Goal: Information Seeking & Learning: Learn about a topic

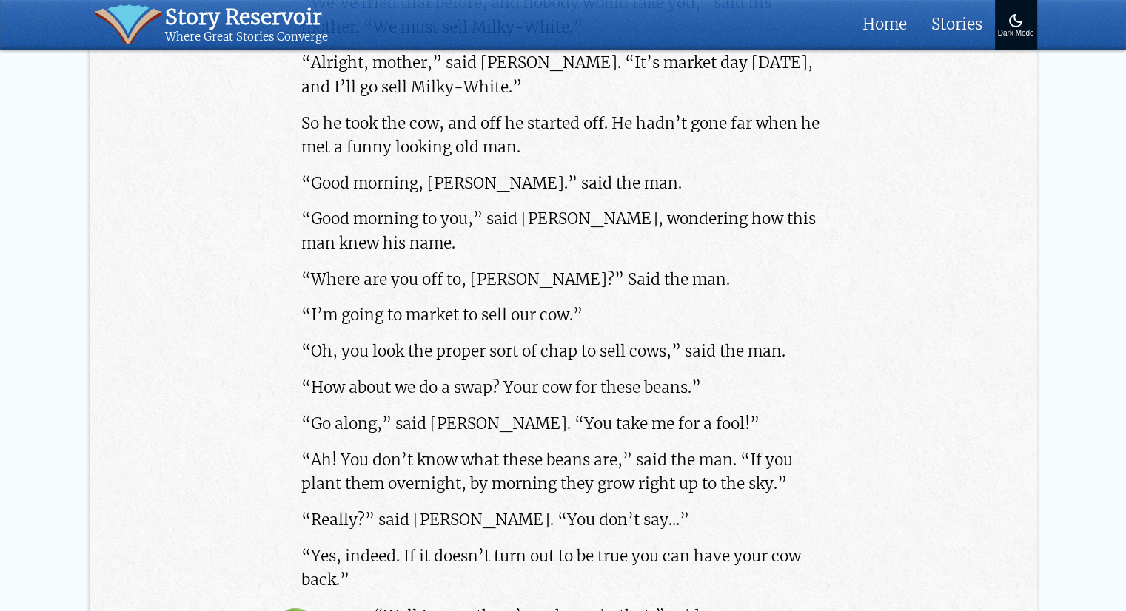
scroll to position [1022, 0]
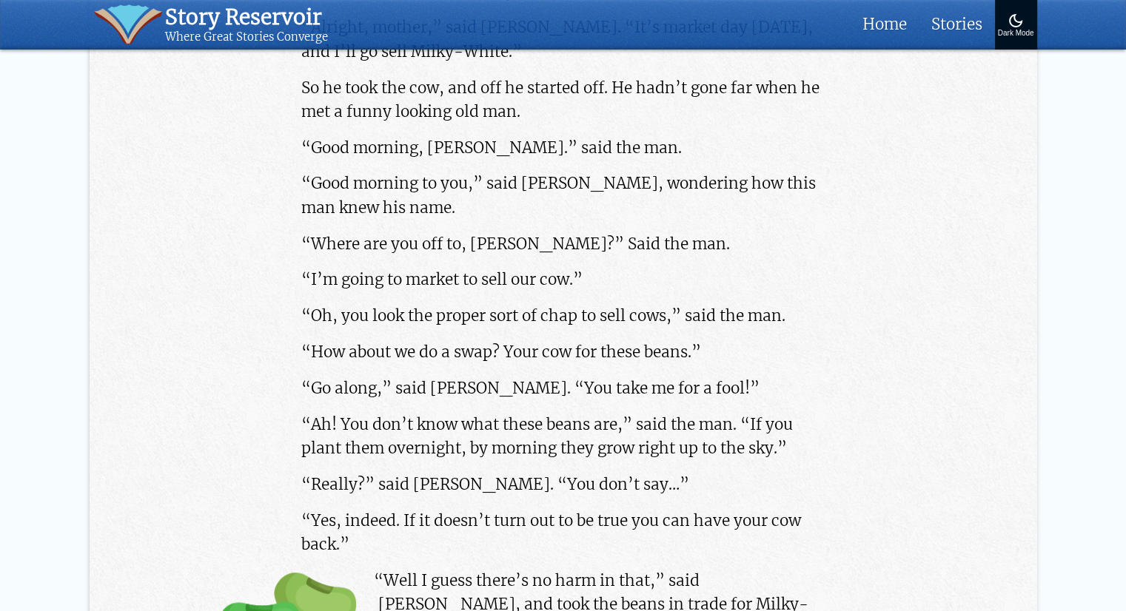
click at [357, 341] on p "“How about we do a swap? Your cow for these beans.”" at bounding box center [562, 353] width 523 height 24
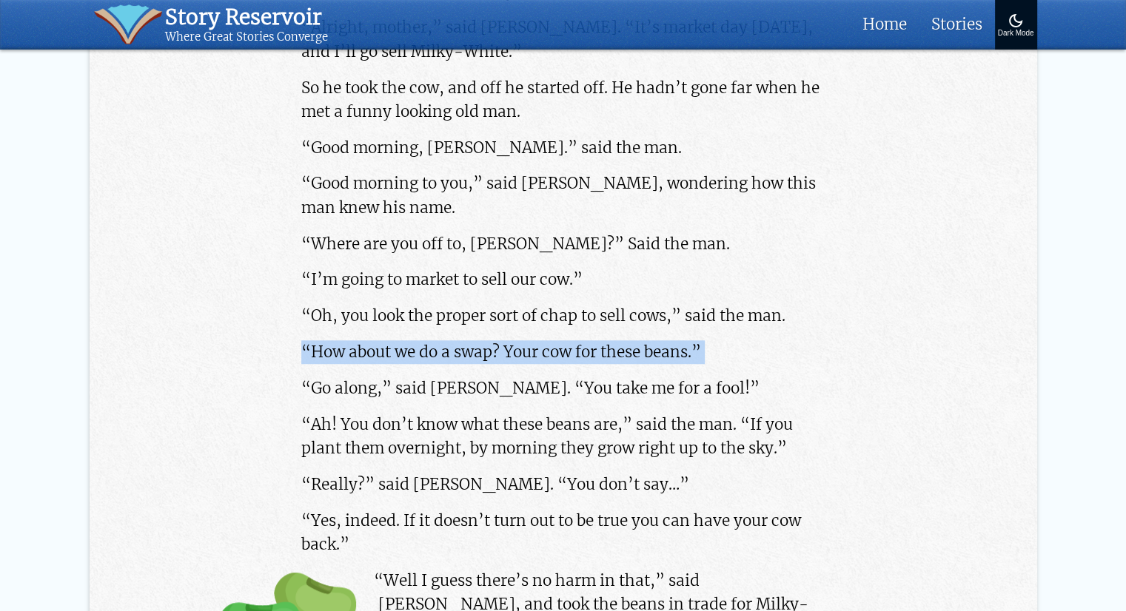
click at [355, 341] on p "“How about we do a swap? Your cow for these beans.”" at bounding box center [562, 353] width 523 height 24
copy div "“How about we do a swap? Your cow for these beans.”"
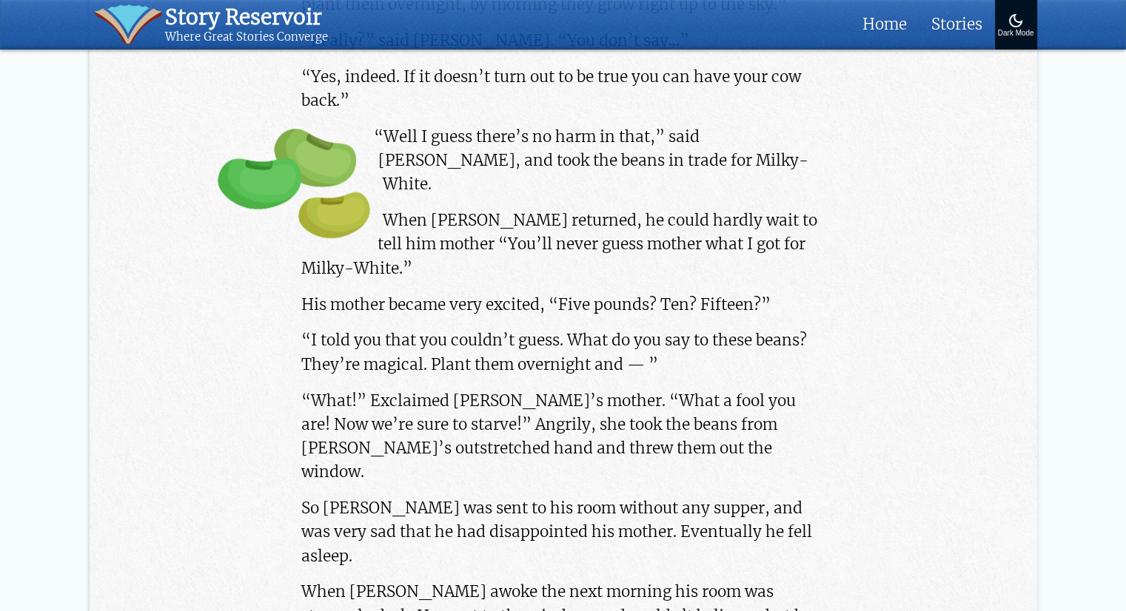
scroll to position [1540, 0]
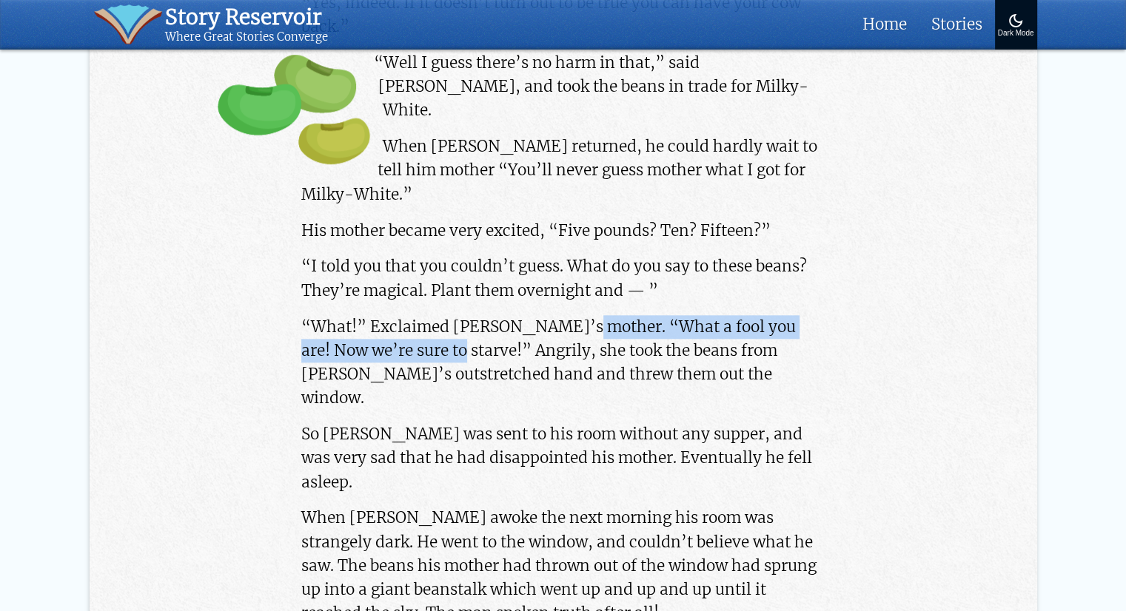
drag, startPoint x: 566, startPoint y: 247, endPoint x: 419, endPoint y: 280, distance: 151.0
click at [419, 315] on p "“What!” Exclaimed Jack’s mother. “What a fool you are! Now we’re sure to starve…" at bounding box center [562, 362] width 523 height 95
copy p "“What a fool you are! Now we’re sure to starve!”"
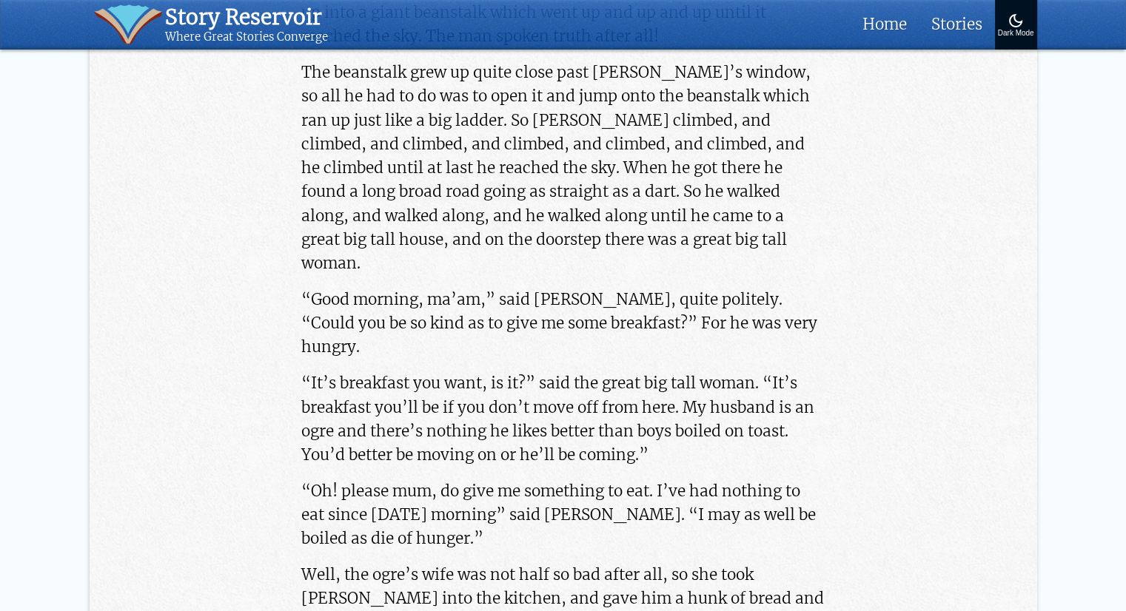
scroll to position [2132, 0]
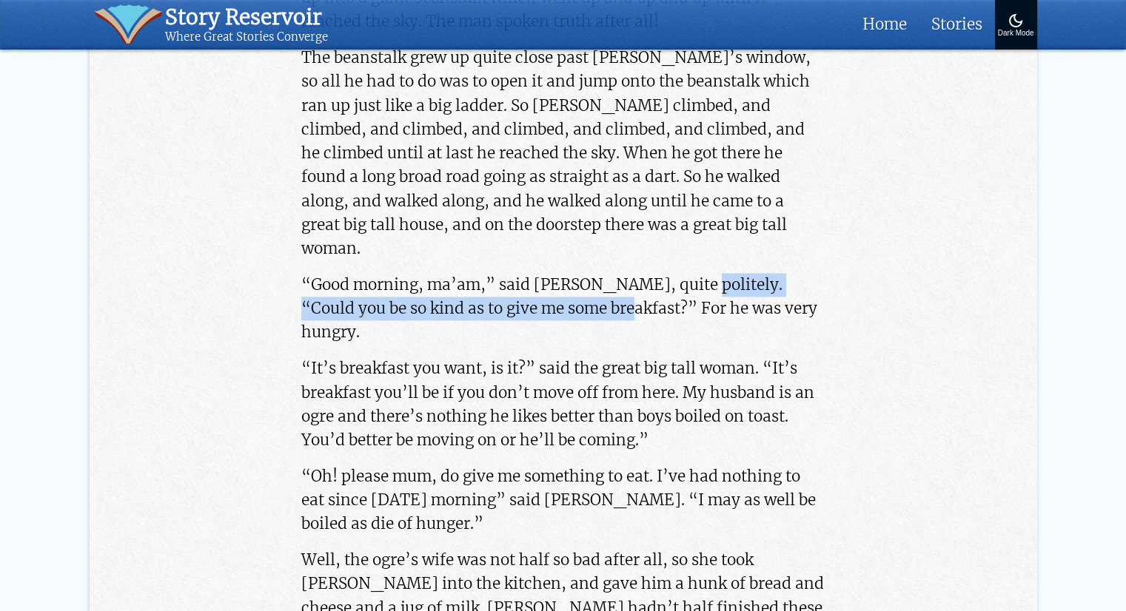
drag, startPoint x: 675, startPoint y: 132, endPoint x: 577, endPoint y: 170, distance: 104.8
click at [577, 273] on p "“Good morning, ma’am,” said Jack, quite politely. “Could you be so kind as to g…" at bounding box center [562, 309] width 523 height 72
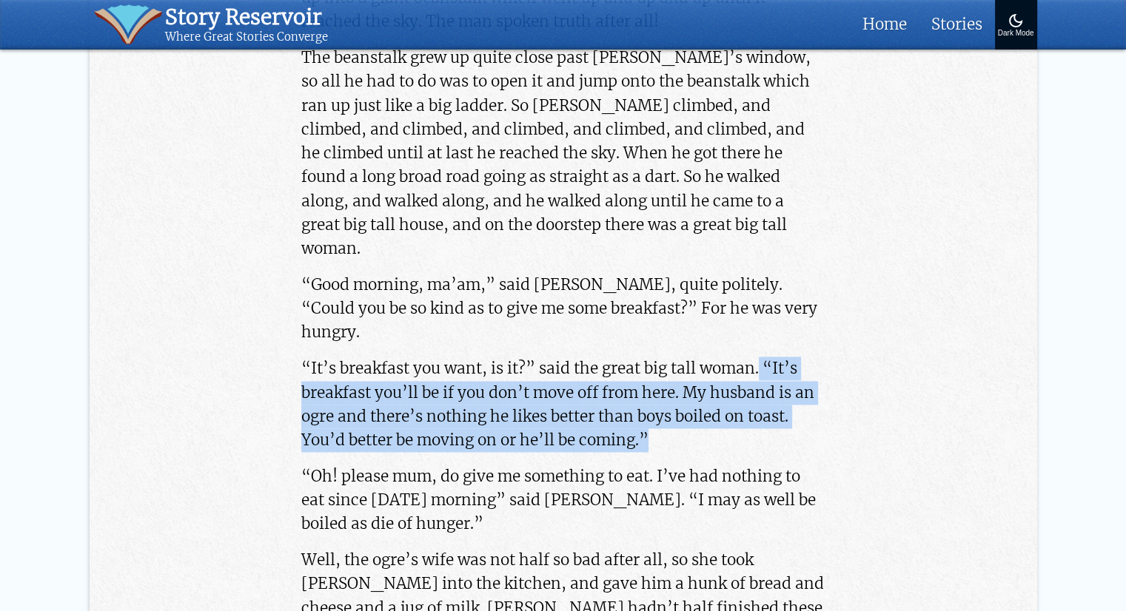
drag, startPoint x: 761, startPoint y: 199, endPoint x: 788, endPoint y: 261, distance: 67.7
click at [788, 357] on p "“It’s breakfast you want, is it?” said the great big tall woman. “It’s breakfas…" at bounding box center [562, 404] width 523 height 95
copy p "“It’s breakfast you’ll be if you don’t move off from here. My husband is an ogr…"
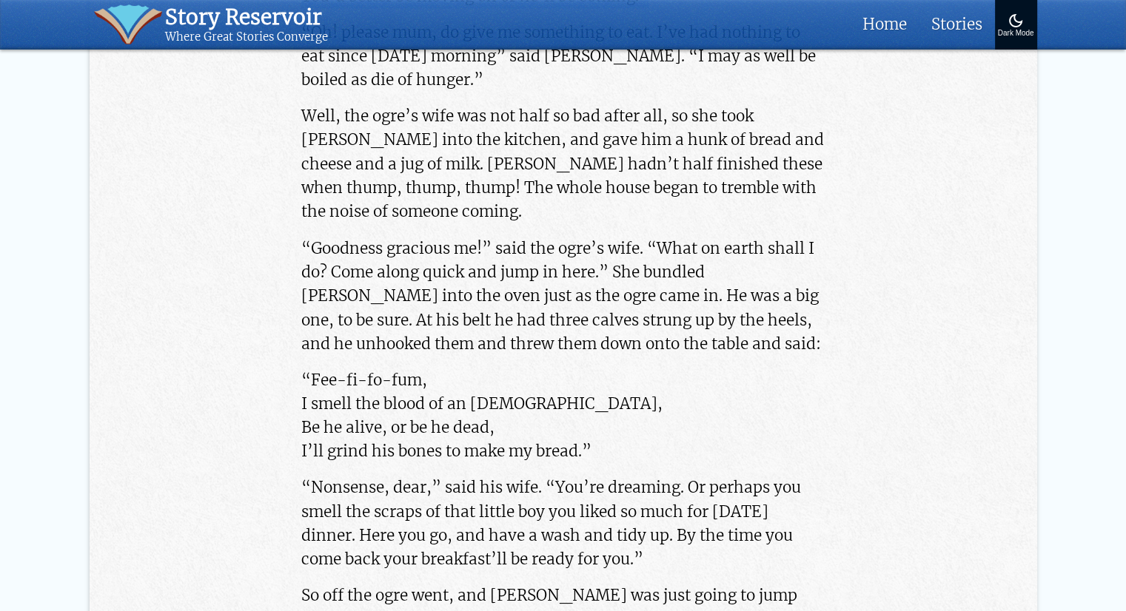
scroll to position [2650, 0]
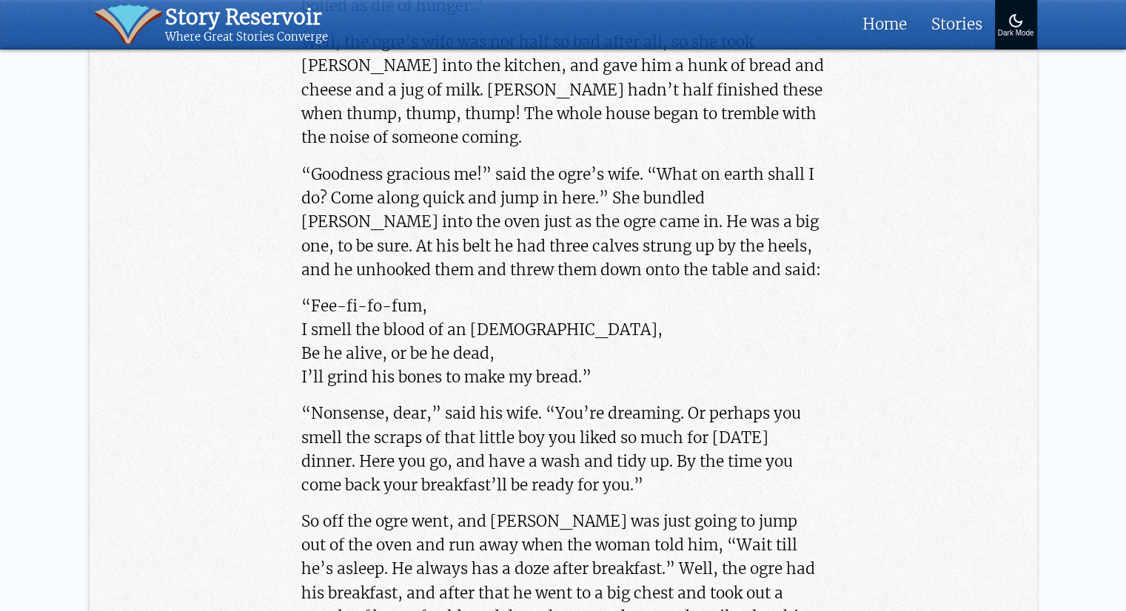
drag, startPoint x: 309, startPoint y: 110, endPoint x: 596, endPoint y: 177, distance: 294.1
click at [596, 294] on p "“Fee-fi-fo-fum, I smell the blood of an Englishman, Be he alive, or be he dead,…" at bounding box center [562, 341] width 523 height 95
copy p "Fee-fi-fo-fum, I smell the blood of an Englishman, Be he alive, or be he dead, …"
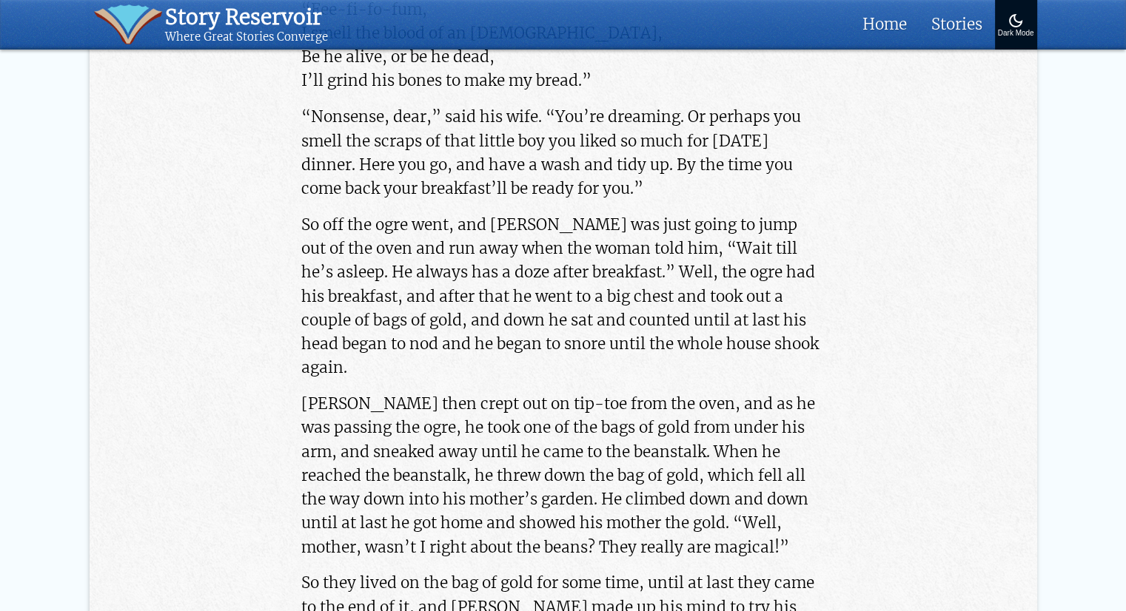
scroll to position [3020, 0]
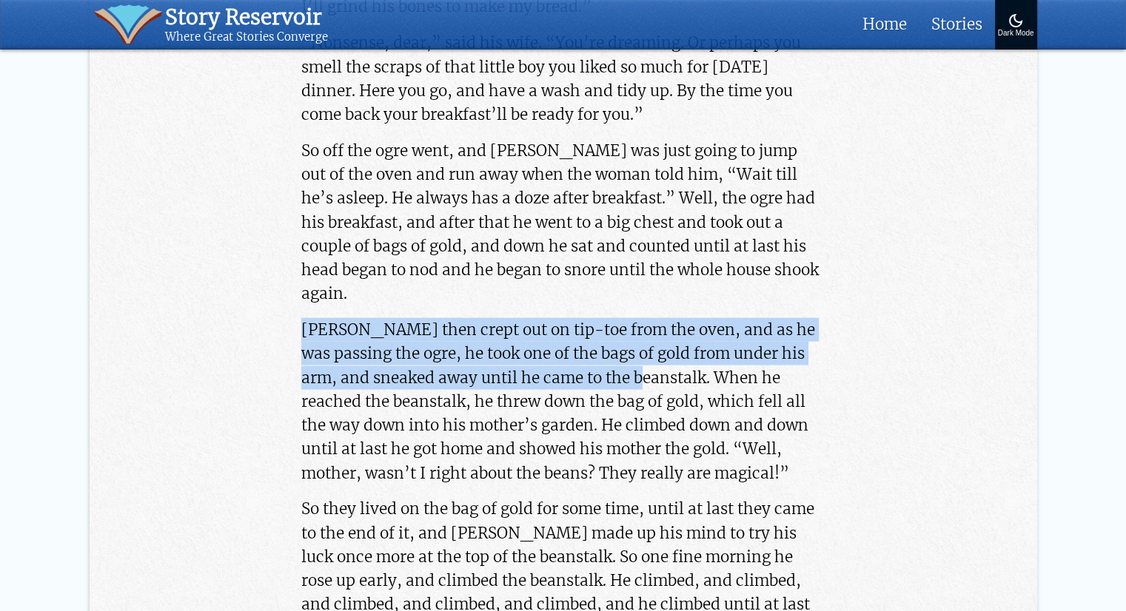
drag, startPoint x: 298, startPoint y: 110, endPoint x: 639, endPoint y: 161, distance: 345.1
click at [639, 161] on div "Read more bedtime stories Once upon a time there was a boy named Jack who lived…" at bounding box center [563, 471] width 554 height 5845
copy p "Jack then crept out on tip-toe from the oven, and as he was passing the ogre, h…"
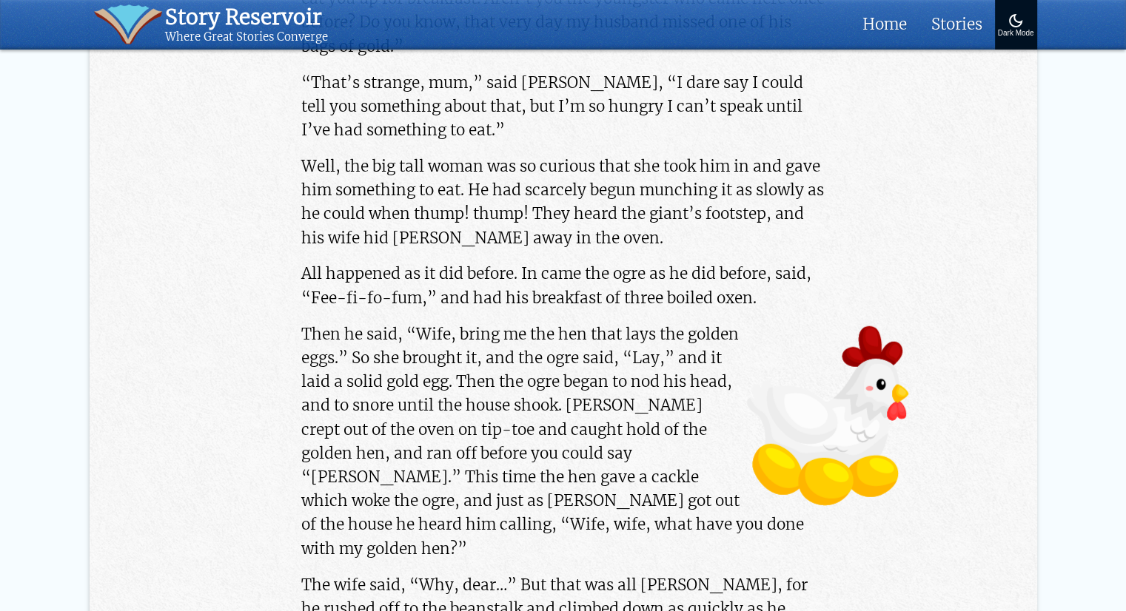
scroll to position [3835, 0]
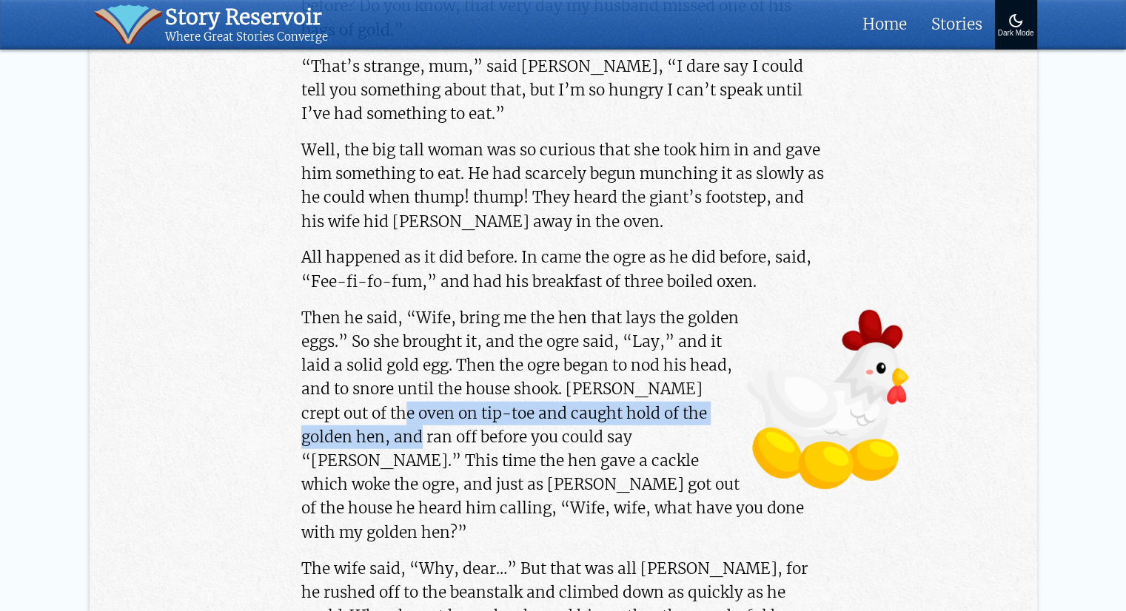
drag, startPoint x: 361, startPoint y: 170, endPoint x: 358, endPoint y: 192, distance: 23.1
click at [358, 306] on p "Then he said, “Wife, bring me the hen that lays the golden eggs.” So she brough…" at bounding box center [562, 425] width 523 height 238
copy p "tip-toe and caught hold of the golden hen, and ran off"
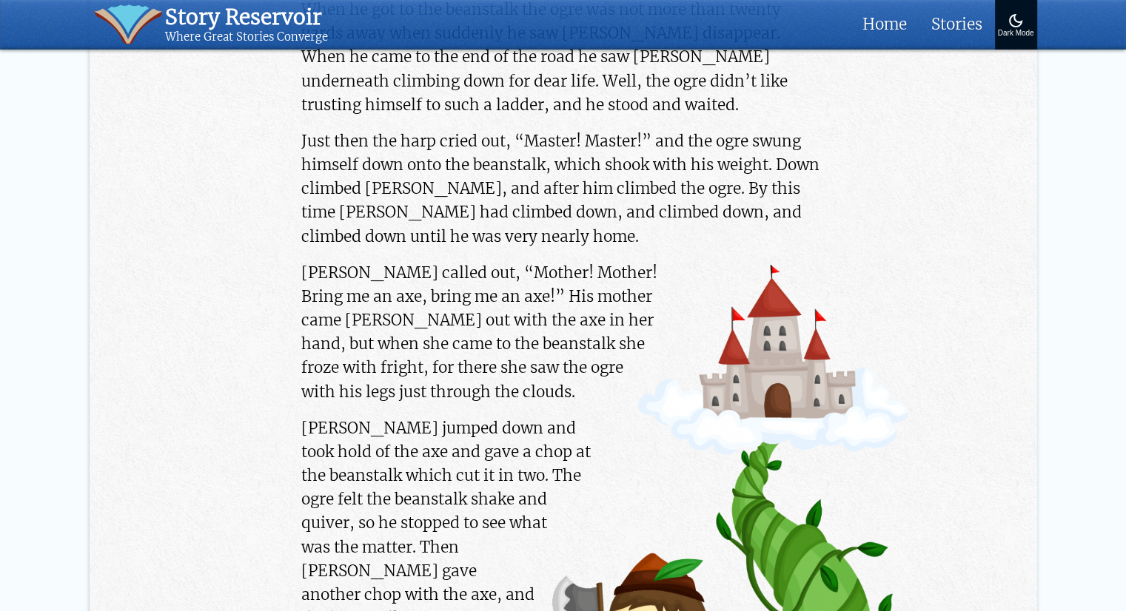
scroll to position [5463, 0]
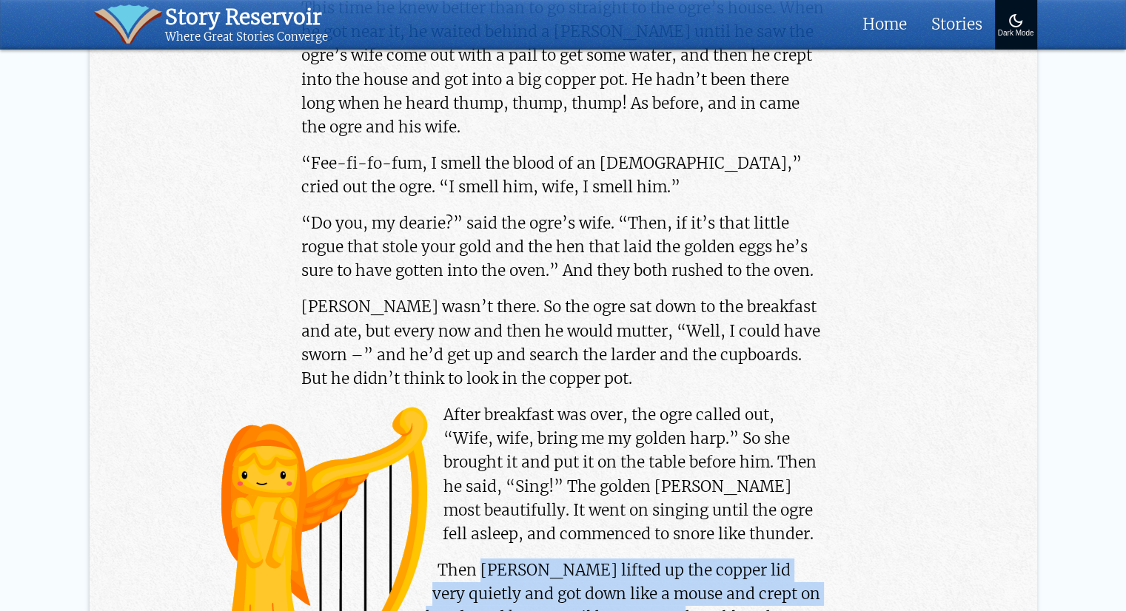
drag, startPoint x: 478, startPoint y: 310, endPoint x: 620, endPoint y: 357, distance: 149.6
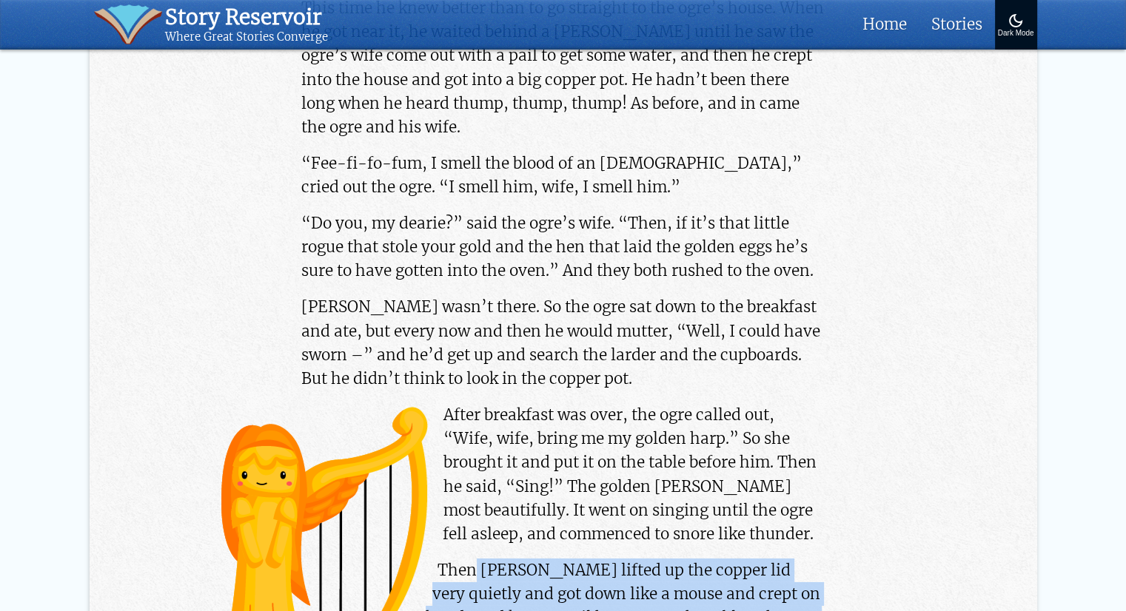
drag, startPoint x: 476, startPoint y: 298, endPoint x: 538, endPoint y: 403, distance: 122.8
copy p "Jack lifted up the copper lid very quietly and got down like a mouse and crept …"
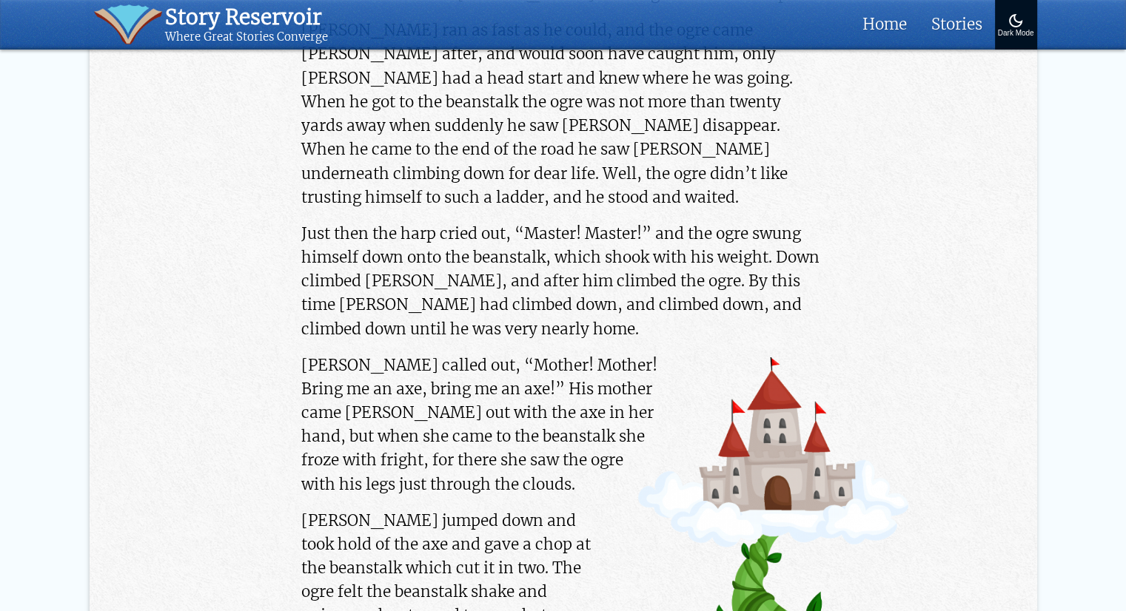
scroll to position [5379, 0]
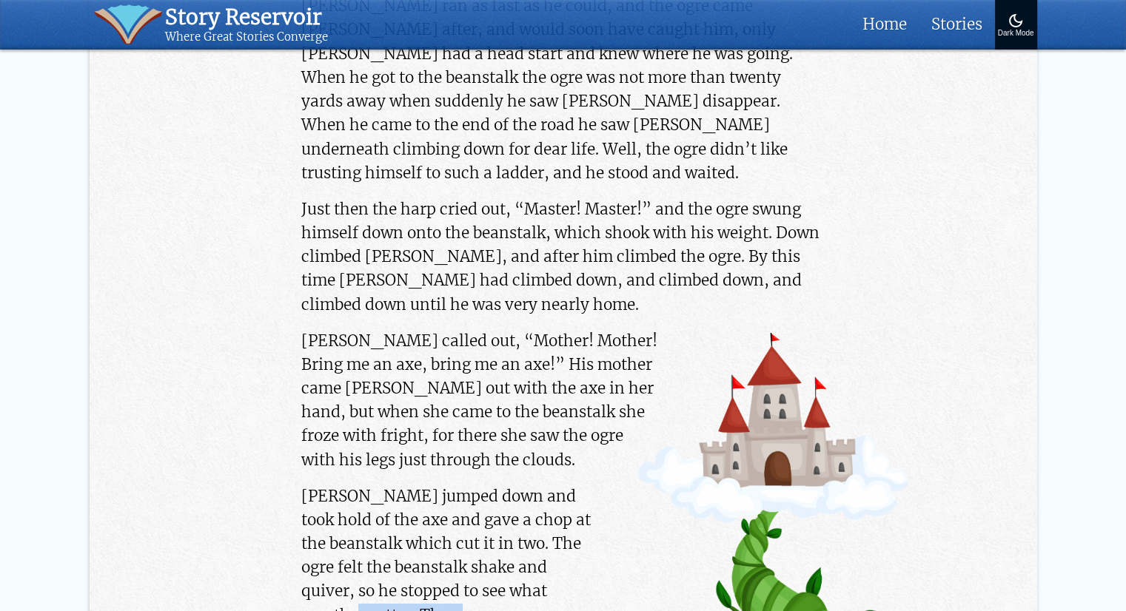
drag, startPoint x: 358, startPoint y: 326, endPoint x: 486, endPoint y: 381, distance: 138.6
copy p "Then Jack gave another chop with the axe, and the beanstalk was cut in two"
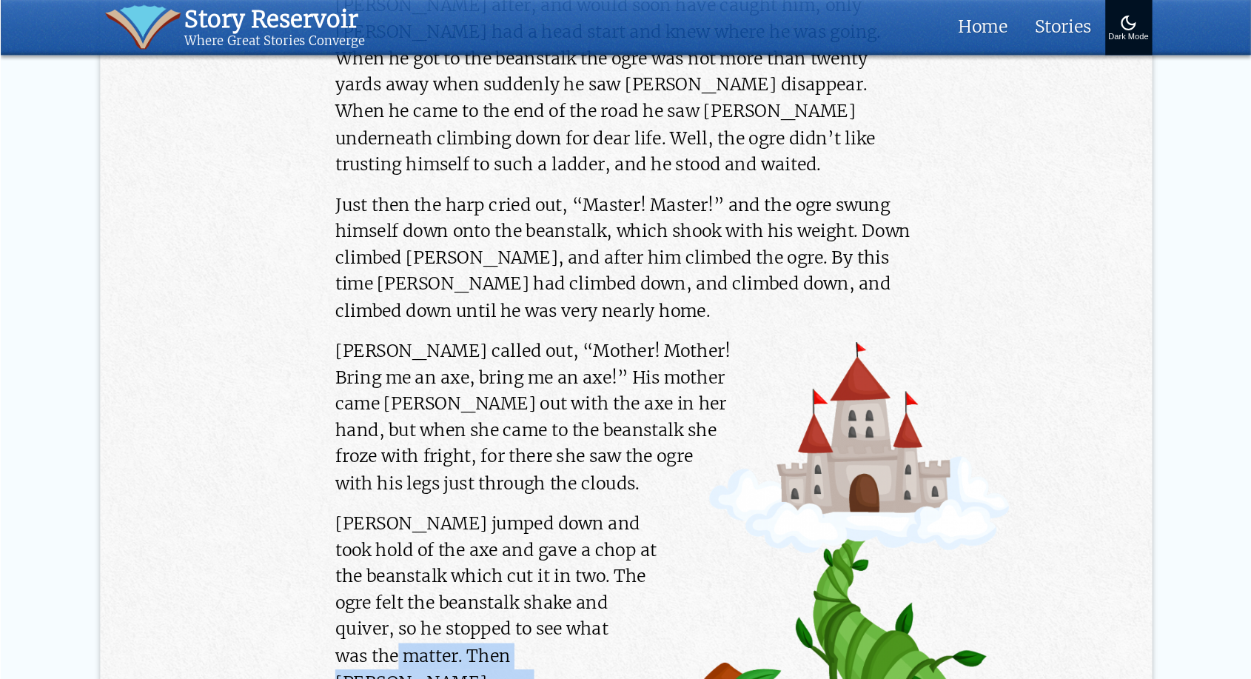
scroll to position [5330, 0]
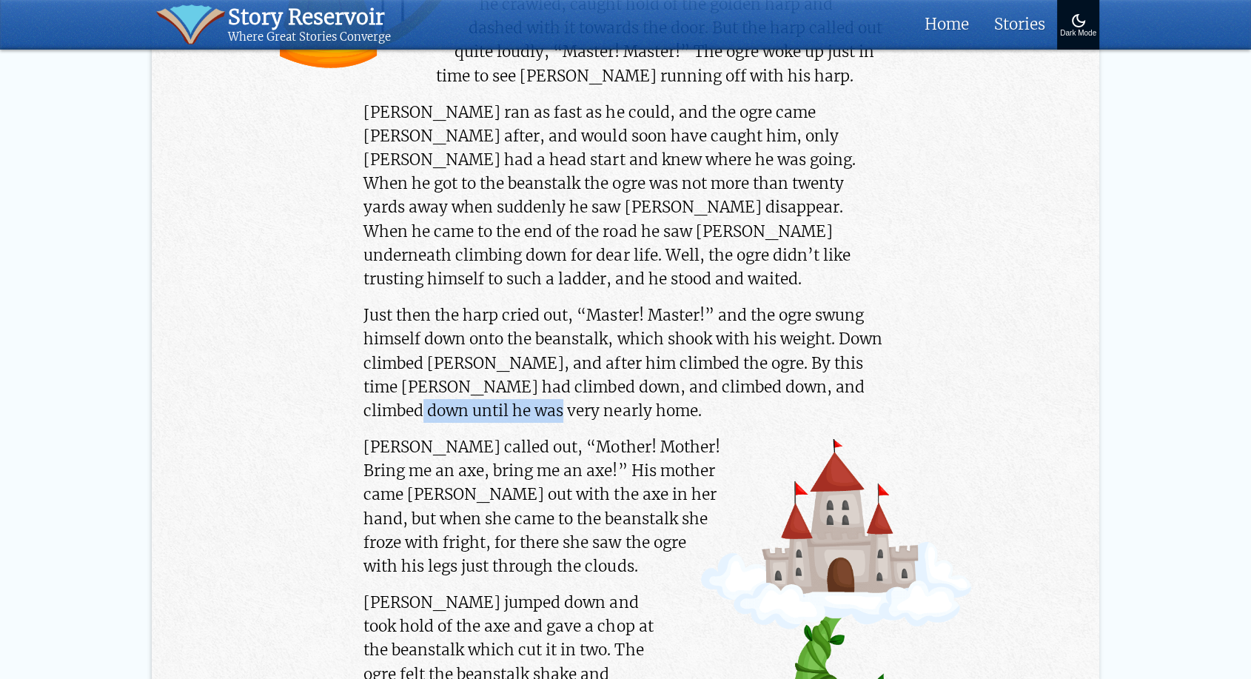
drag, startPoint x: 995, startPoint y: 5, endPoint x: 865, endPoint y: 113, distance: 169.3
click at [864, 304] on p "Just then the harp cried out, “Master! Master!” and the ogre swung himself down…" at bounding box center [624, 363] width 523 height 119
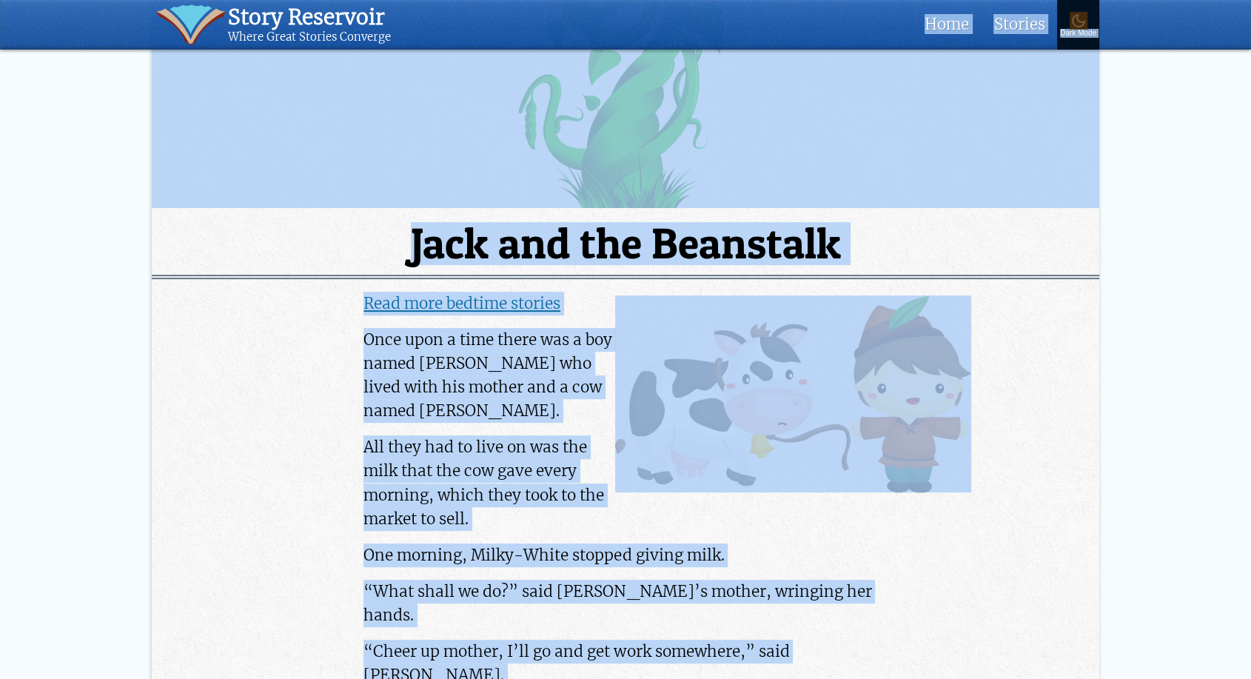
scroll to position [274, 0]
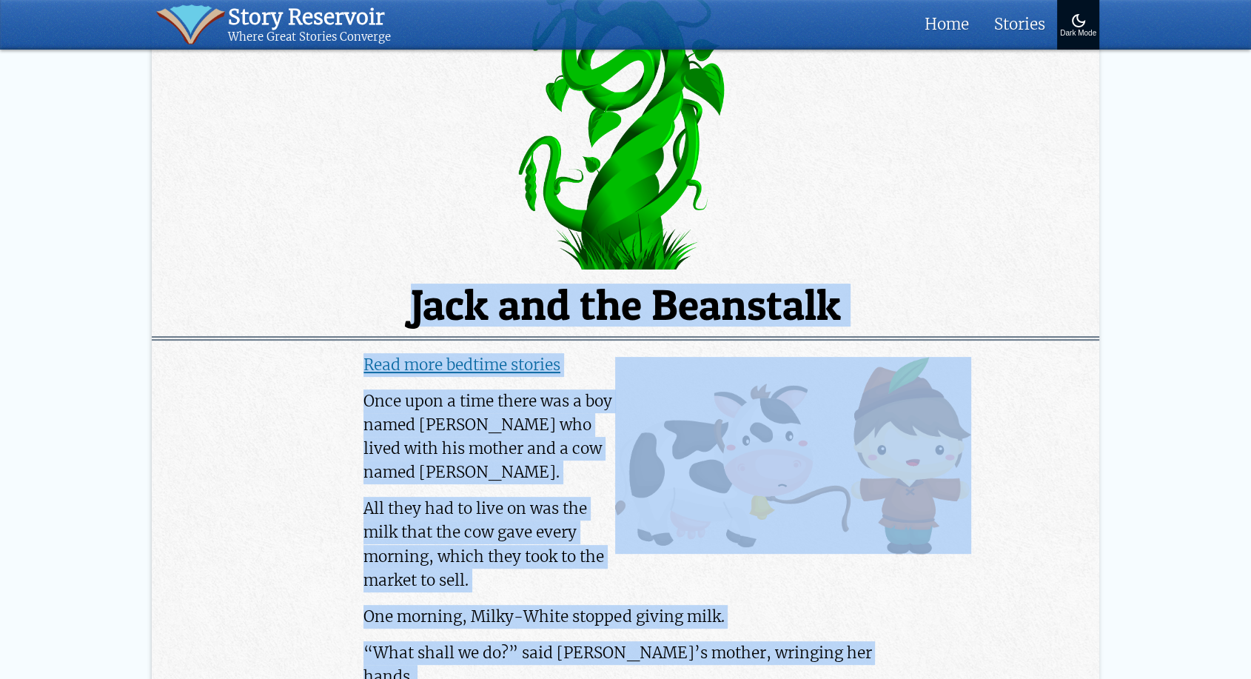
drag, startPoint x: 666, startPoint y: 658, endPoint x: 413, endPoint y: 319, distance: 422.7
copy article "Jack and the Beanstalk Read more bedtime stories Once upon a time there was a b…"
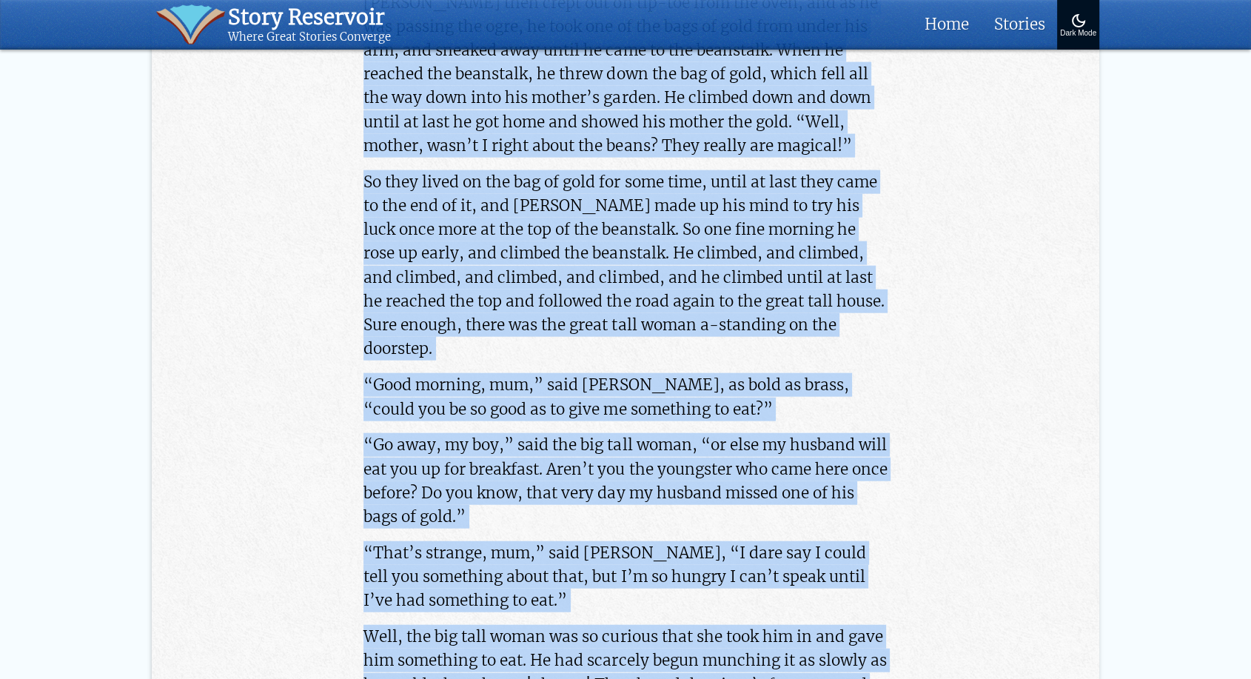
scroll to position [3811, 0]
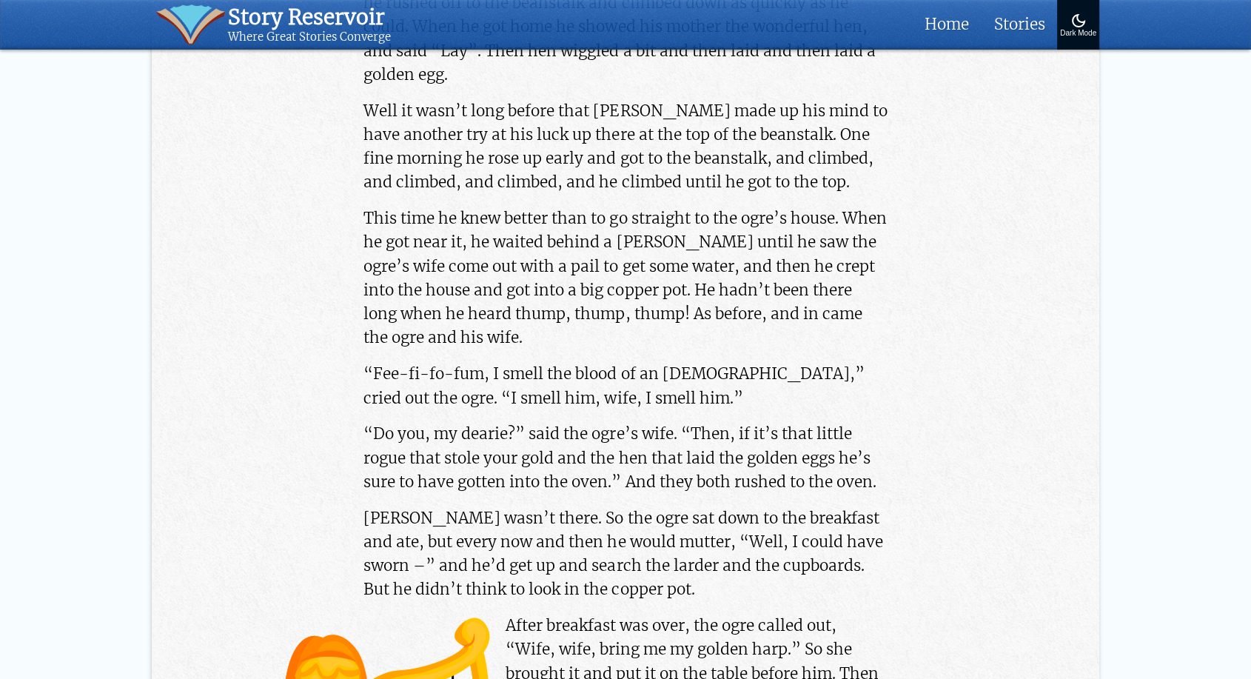
scroll to position [4551, 0]
